Goal: Navigation & Orientation: Find specific page/section

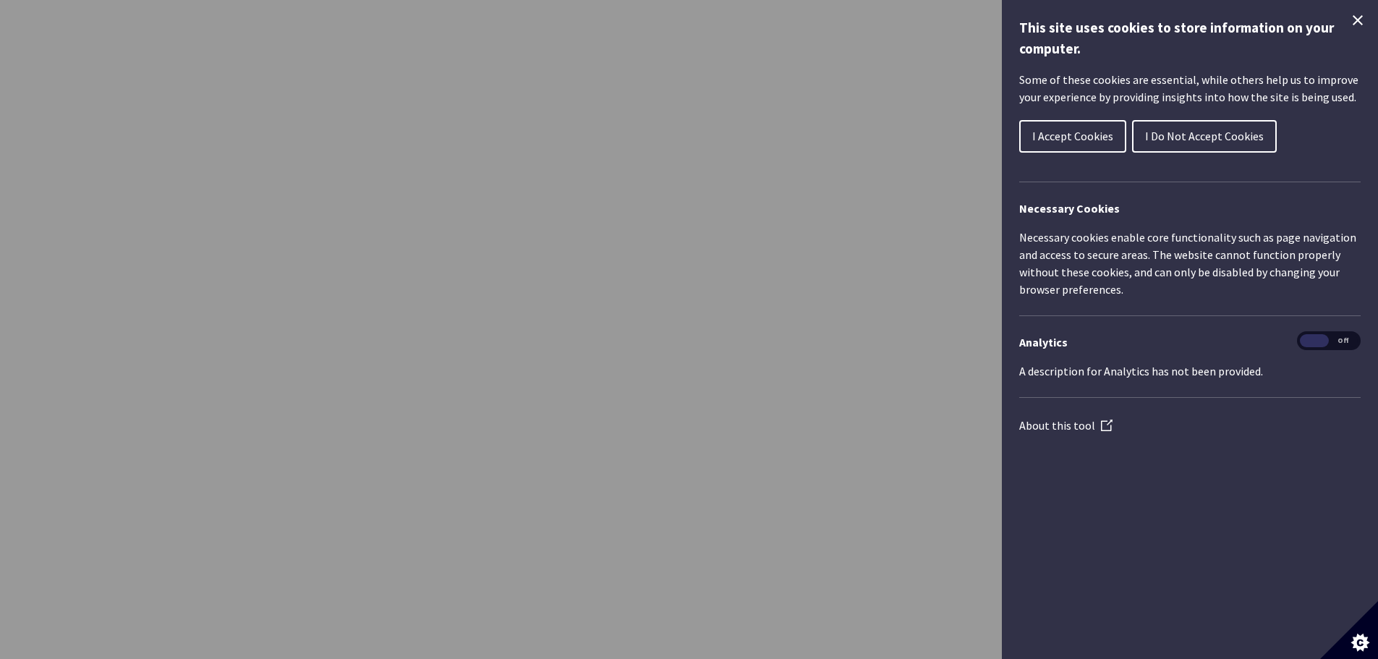
click at [1189, 144] on button "I Do Not Accept Cookies" at bounding box center [1204, 136] width 145 height 33
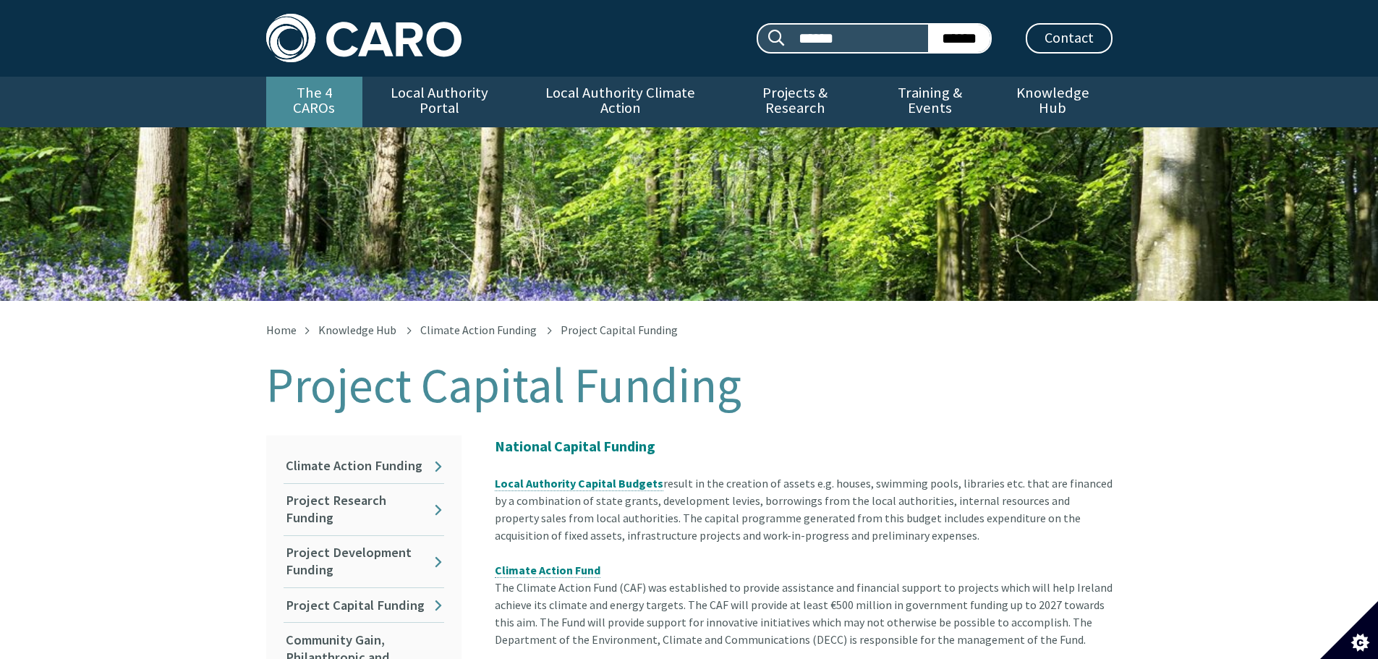
click at [303, 90] on link "The 4 CAROs" at bounding box center [314, 102] width 96 height 51
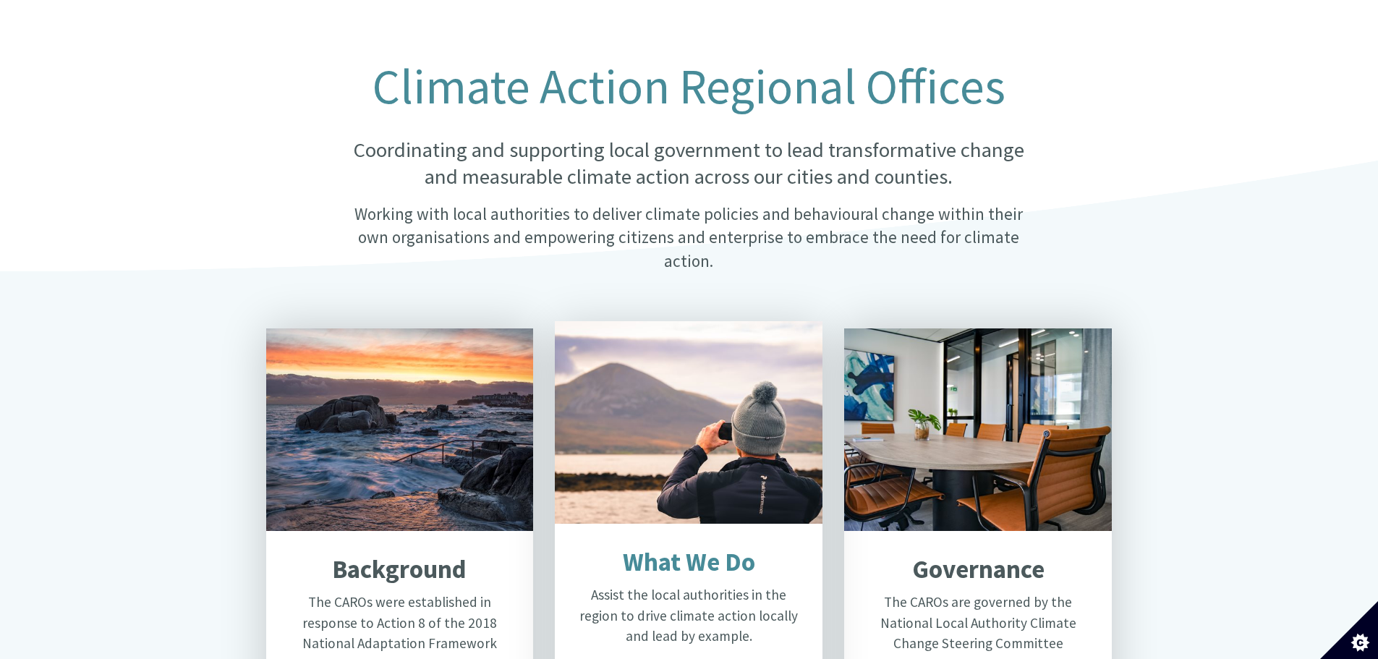
scroll to position [434, 0]
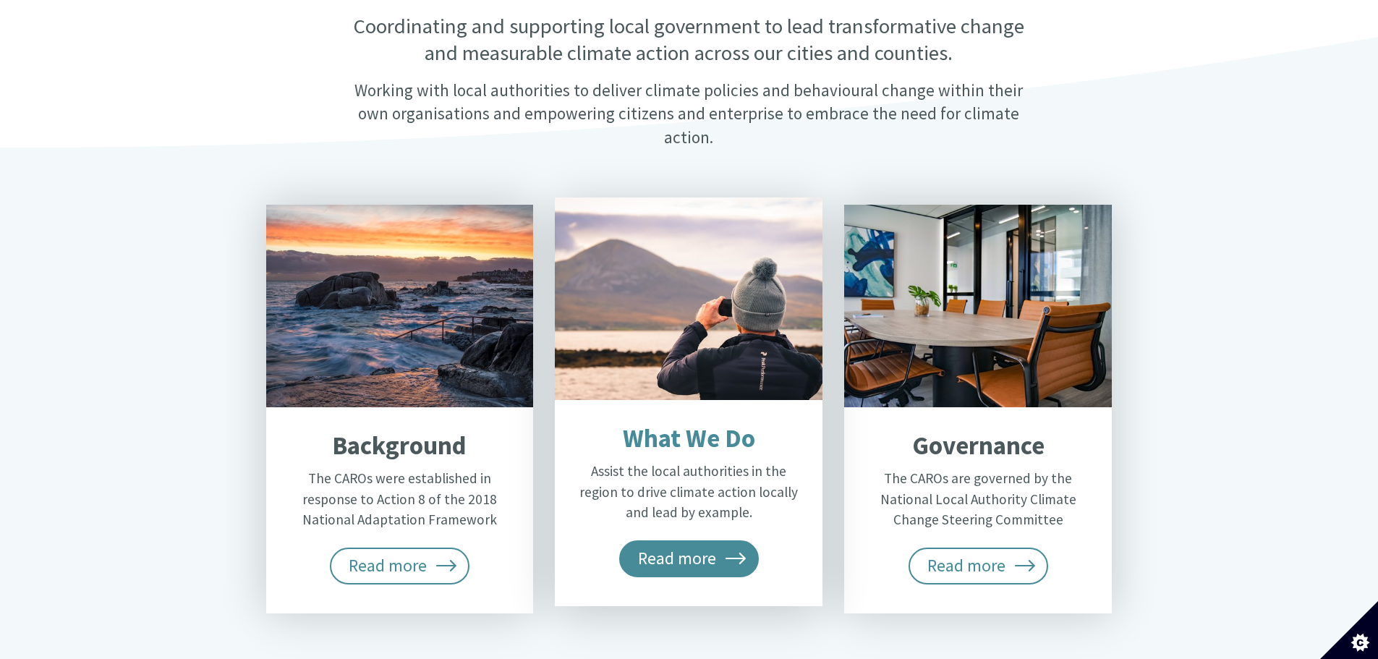
click at [660, 540] on span "Read more" at bounding box center [689, 558] width 140 height 36
